Goal: Information Seeking & Learning: Learn about a topic

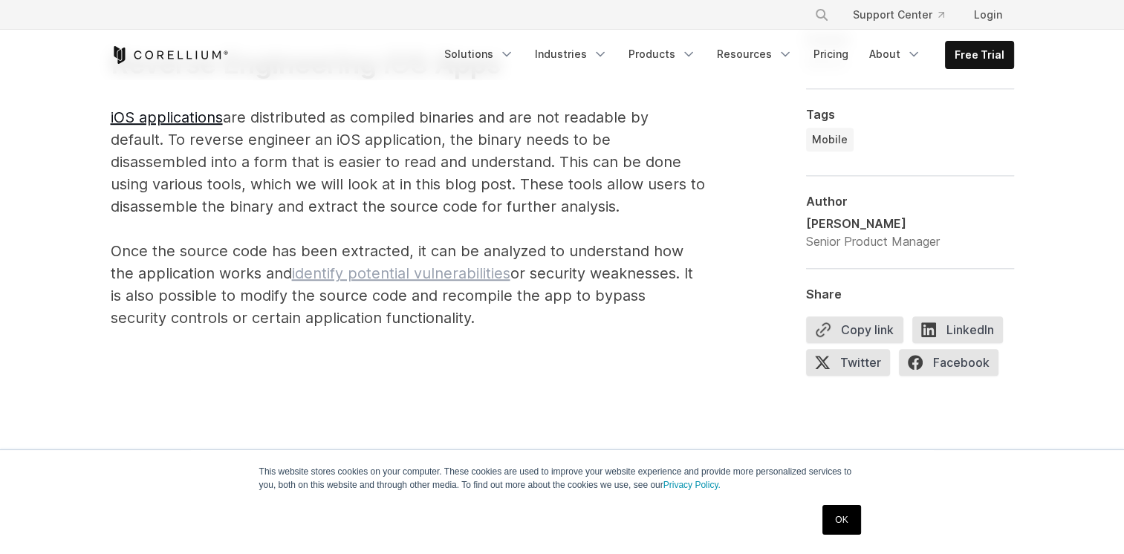
drag, startPoint x: 0, startPoint y: 0, endPoint x: 418, endPoint y: 269, distance: 497.1
click at [418, 269] on link "identify potential vulnerabilities" at bounding box center [401, 273] width 218 height 18
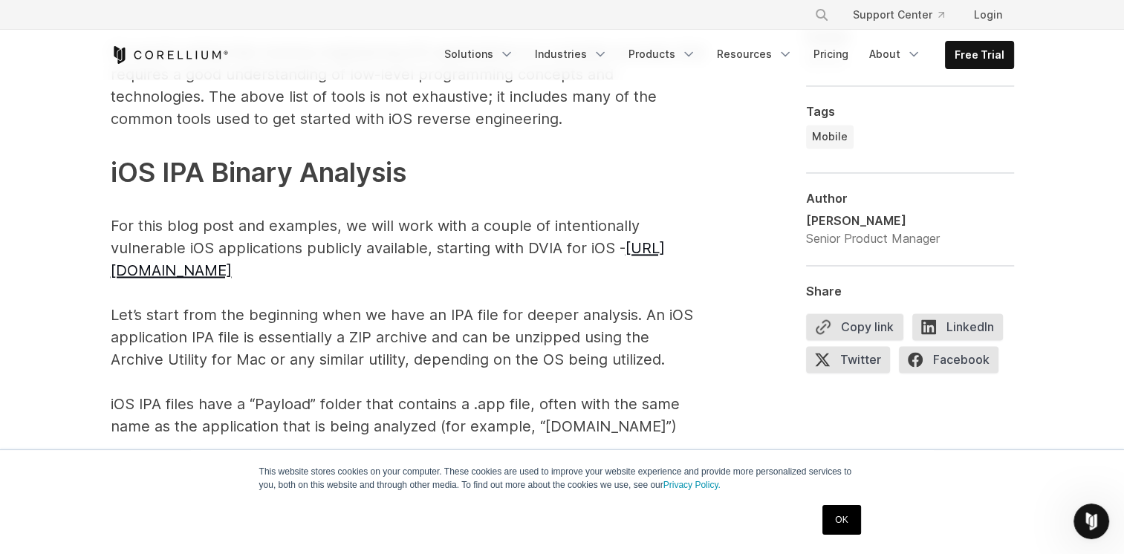
scroll to position [2210, 0]
click at [309, 250] on link "[URL][DOMAIN_NAME]" at bounding box center [388, 258] width 554 height 40
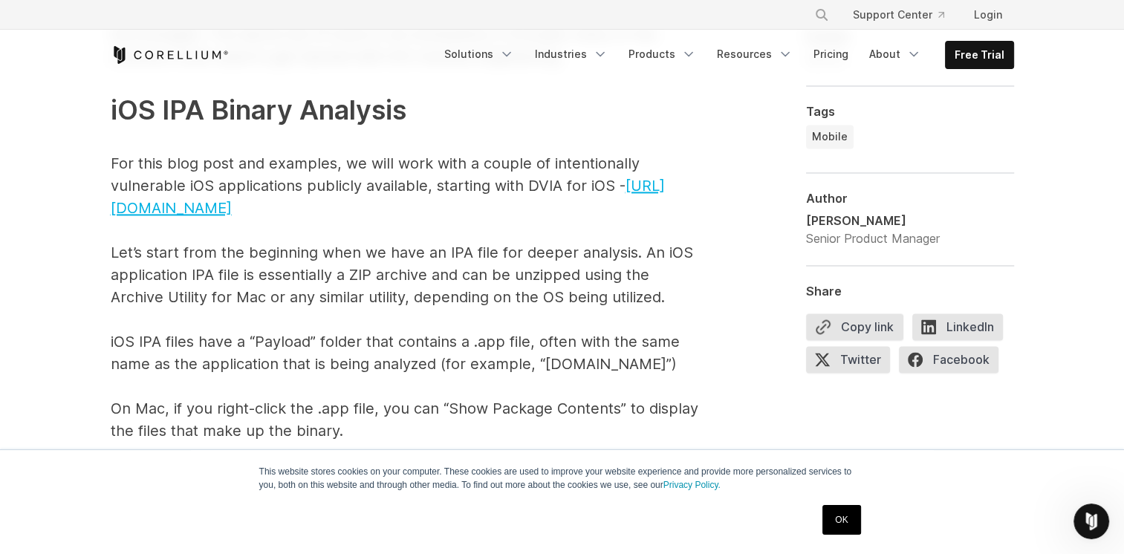
scroll to position [2286, 0]
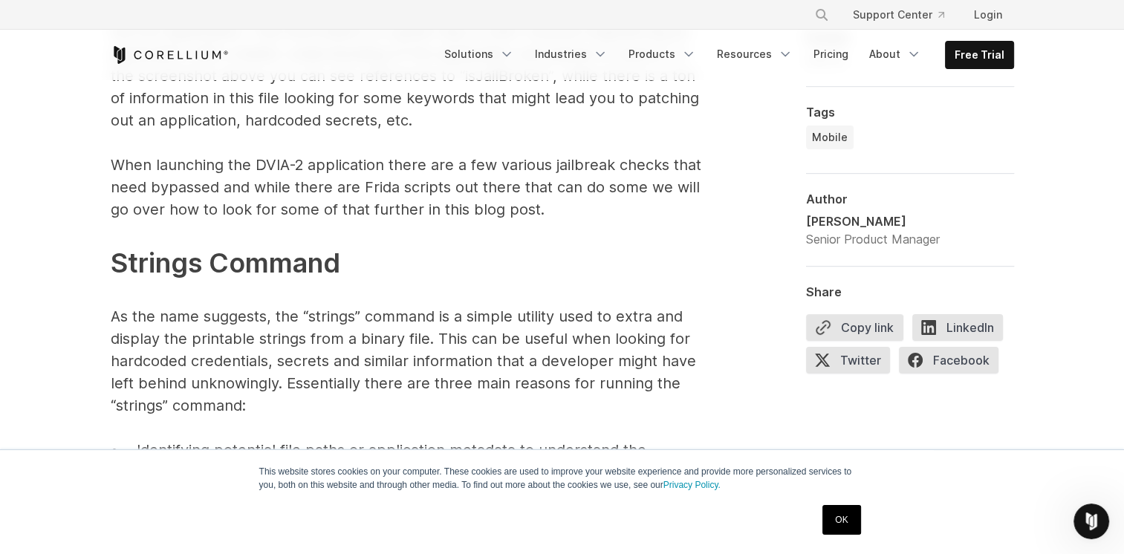
scroll to position [5942, 0]
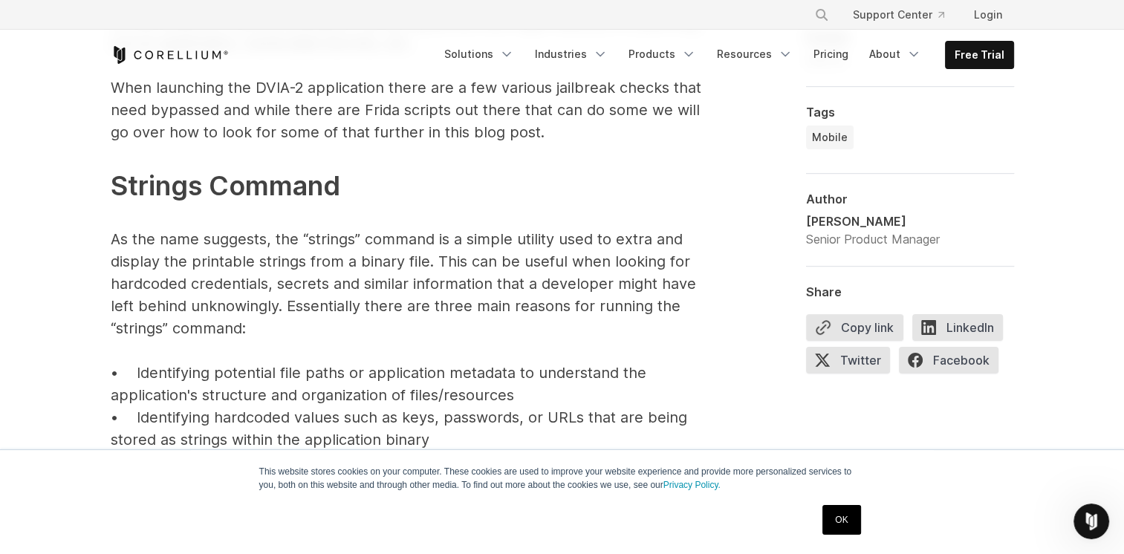
click at [838, 508] on link "OK" at bounding box center [841, 520] width 38 height 30
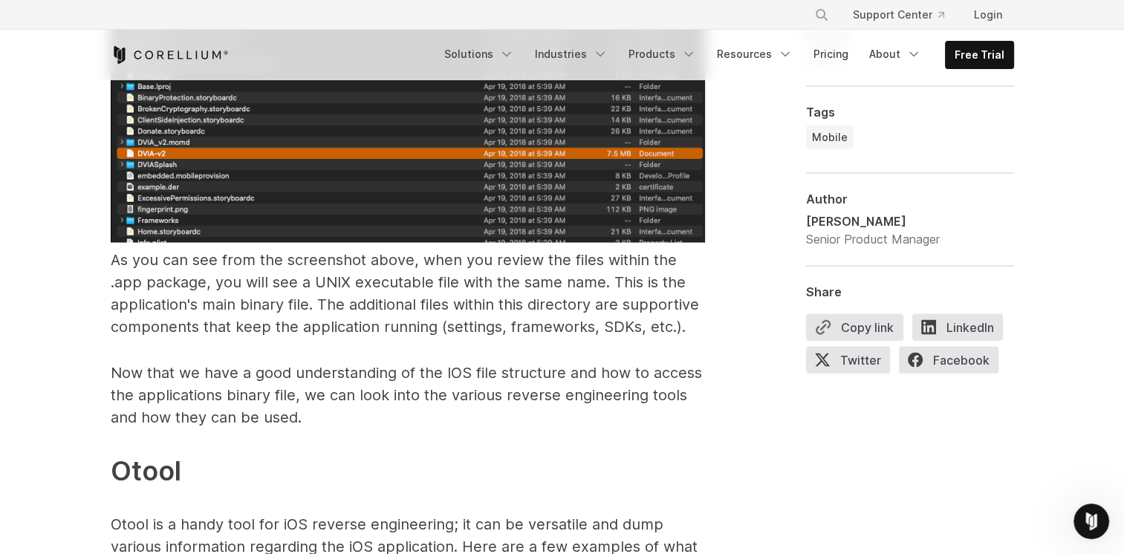
scroll to position [2885, 0]
